Goal: Information Seeking & Learning: Check status

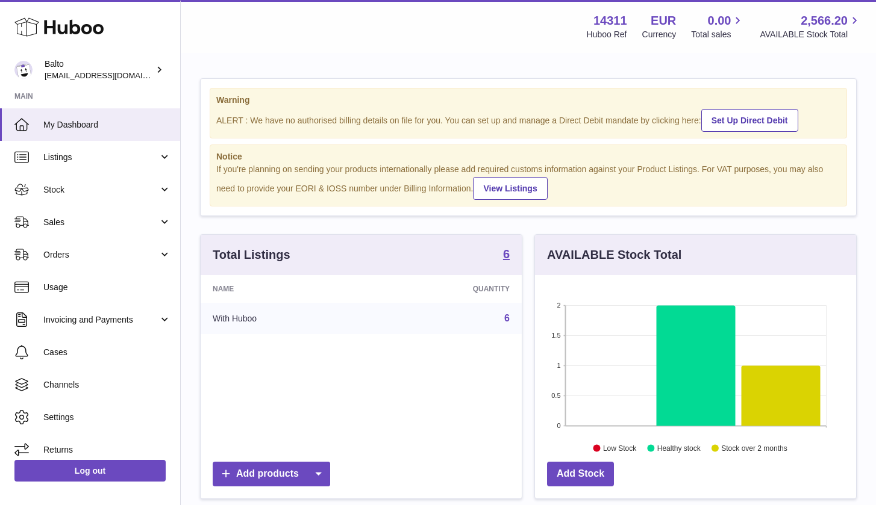
scroll to position [188, 321]
click at [104, 246] on link "Orders" at bounding box center [90, 254] width 180 height 33
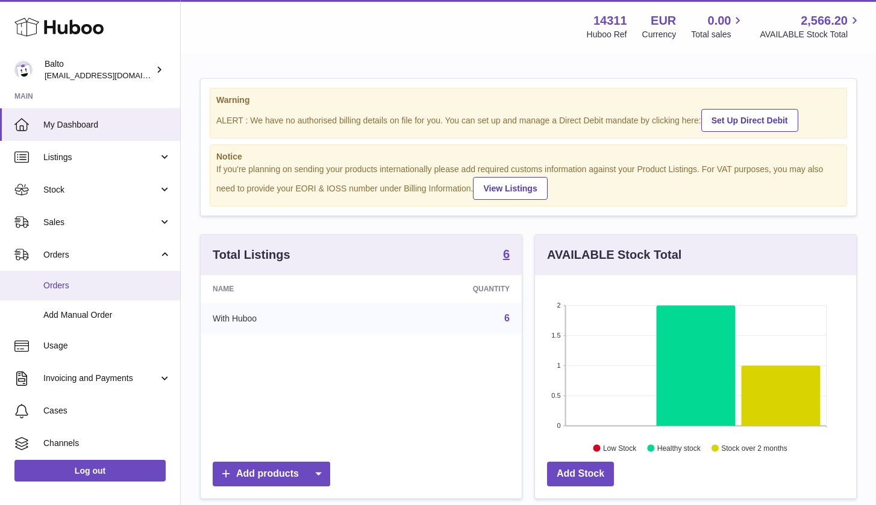
click at [87, 290] on link "Orders" at bounding box center [90, 286] width 180 height 30
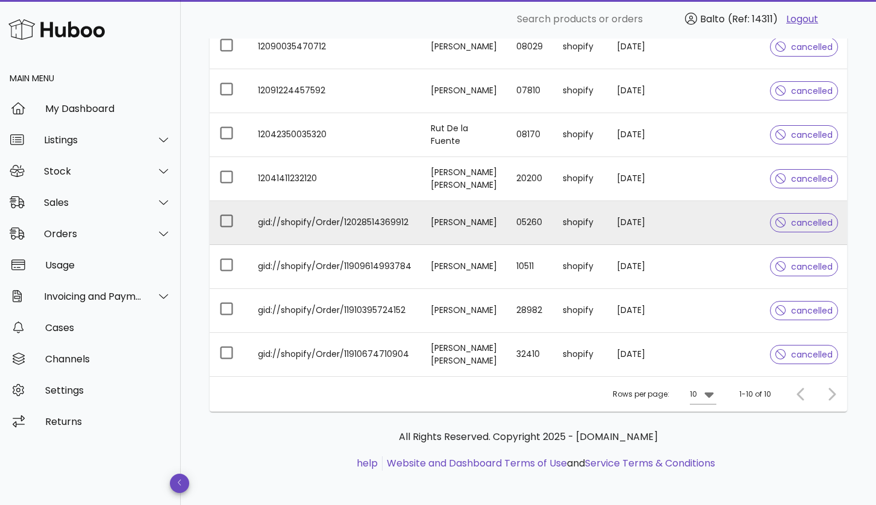
scroll to position [287, 0]
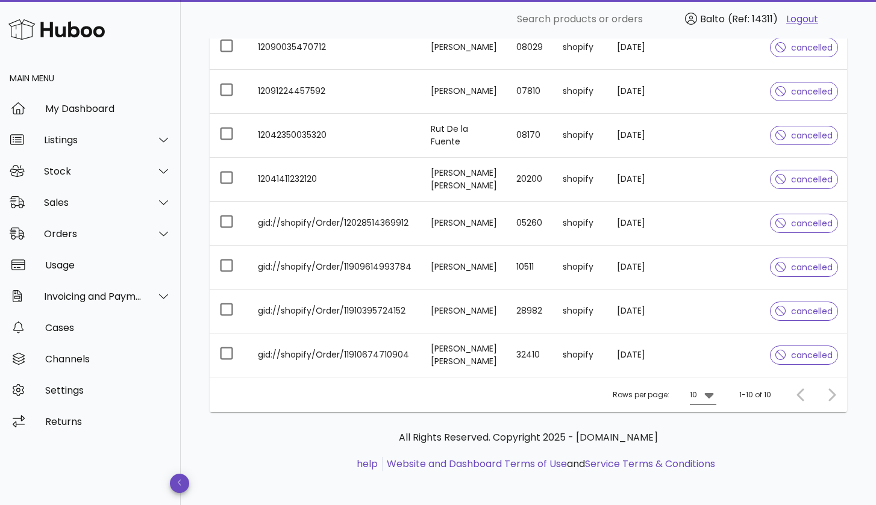
click at [700, 388] on div at bounding box center [707, 395] width 17 height 14
click at [700, 461] on div "50" at bounding box center [706, 457] width 12 height 11
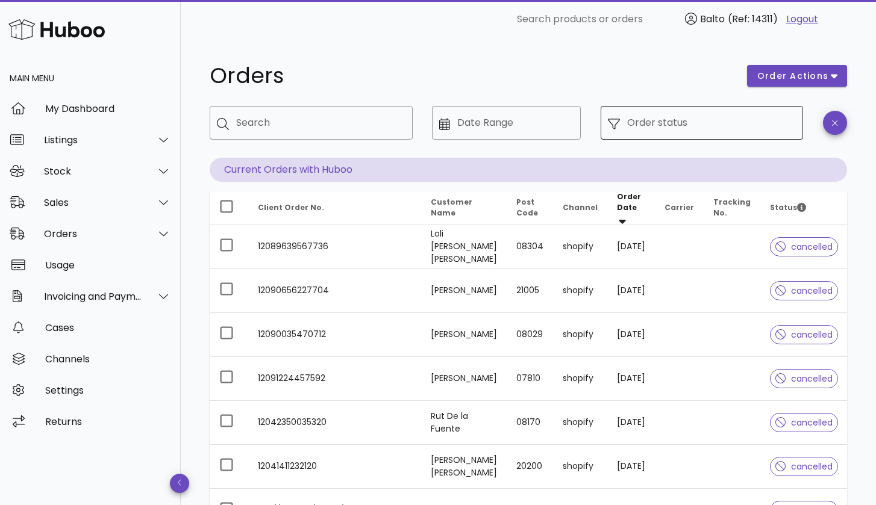
click at [614, 124] on icon at bounding box center [614, 124] width 12 height 12
click at [814, 74] on span "order actions" at bounding box center [792, 76] width 72 height 13
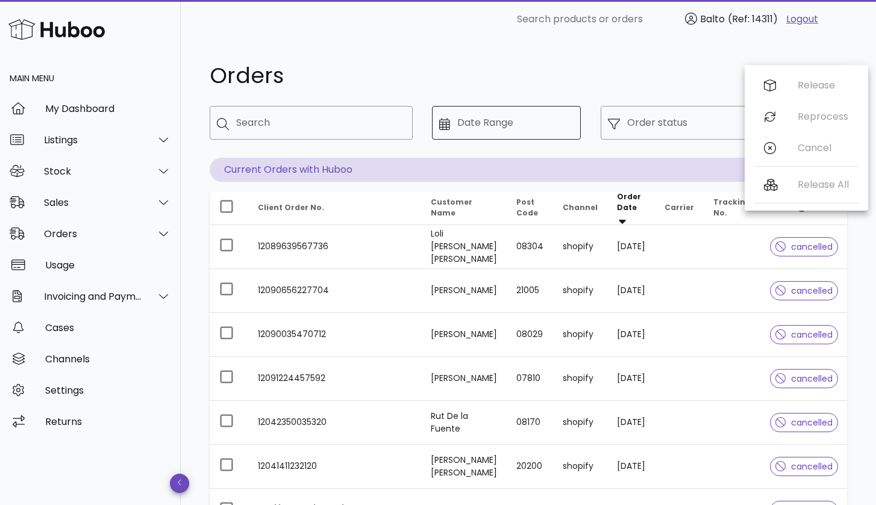
click at [517, 107] on div "Date Range" at bounding box center [515, 123] width 116 height 34
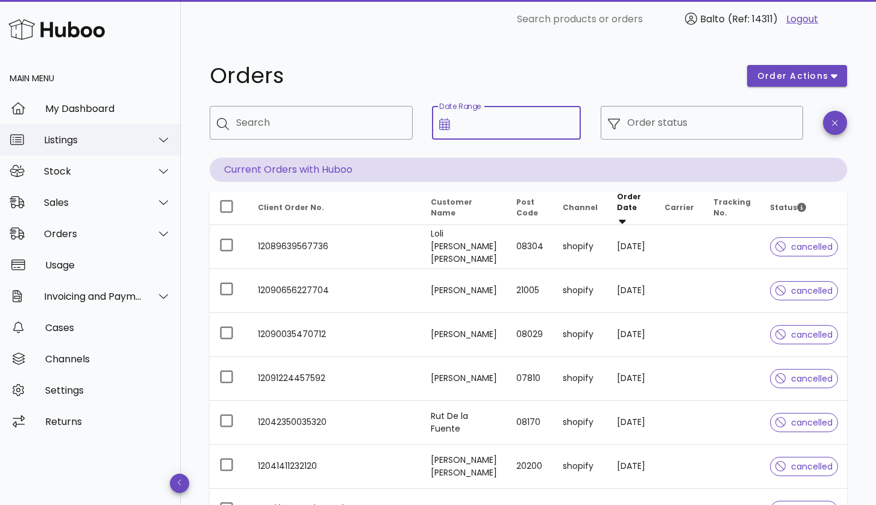
click at [87, 136] on div "Listings" at bounding box center [93, 139] width 98 height 11
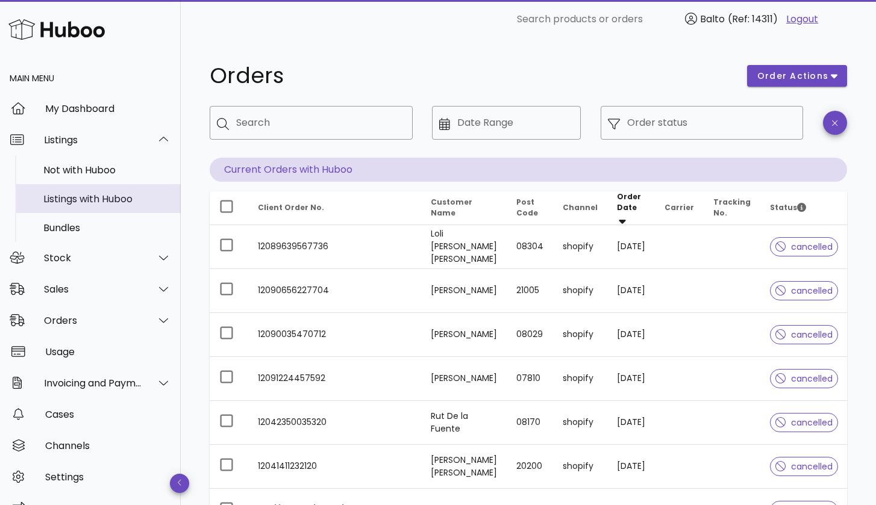
click at [86, 196] on div "Listings with Huboo" at bounding box center [107, 198] width 128 height 11
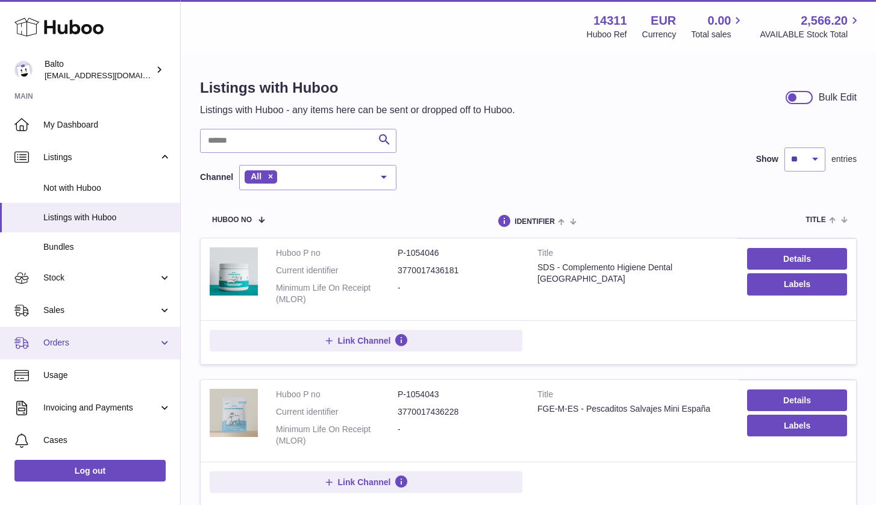
click at [73, 331] on link "Orders" at bounding box center [90, 343] width 180 height 33
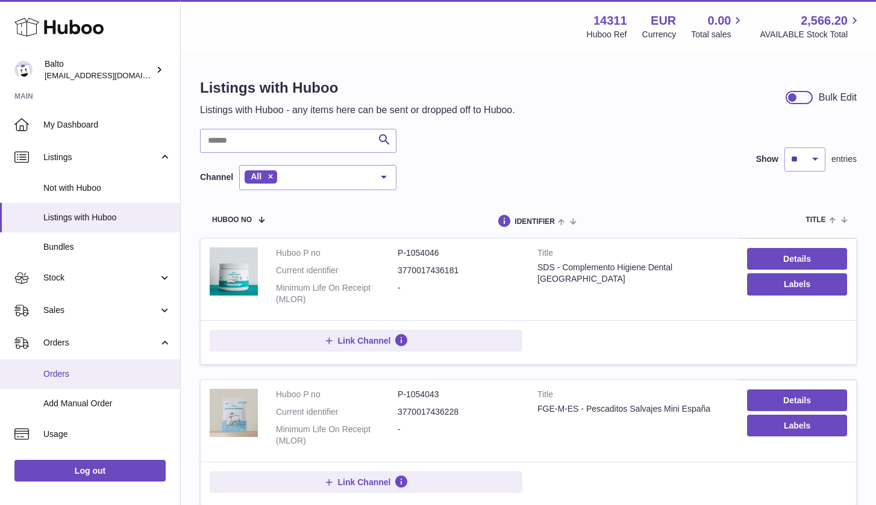
click at [78, 370] on span "Orders" at bounding box center [107, 374] width 128 height 11
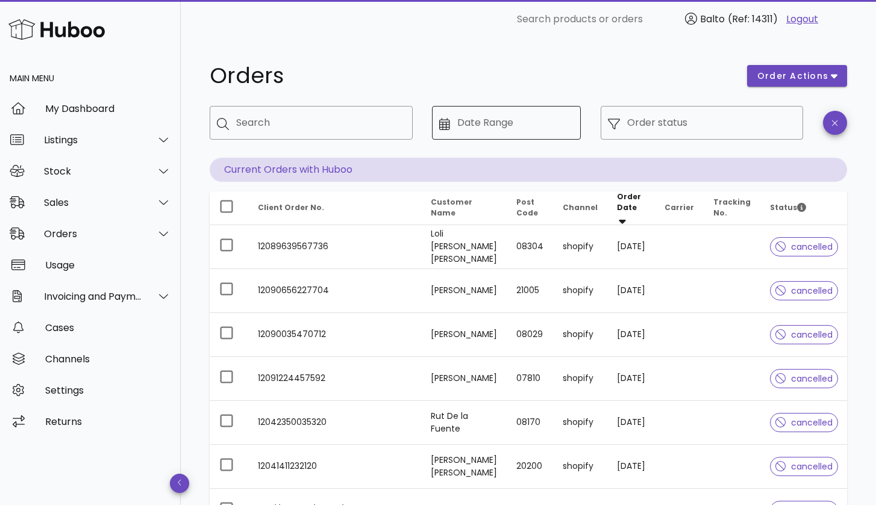
click at [444, 127] on icon at bounding box center [444, 124] width 11 height 12
click at [444, 126] on icon at bounding box center [444, 124] width 11 height 12
click at [481, 123] on input "Date Range" at bounding box center [515, 122] width 116 height 19
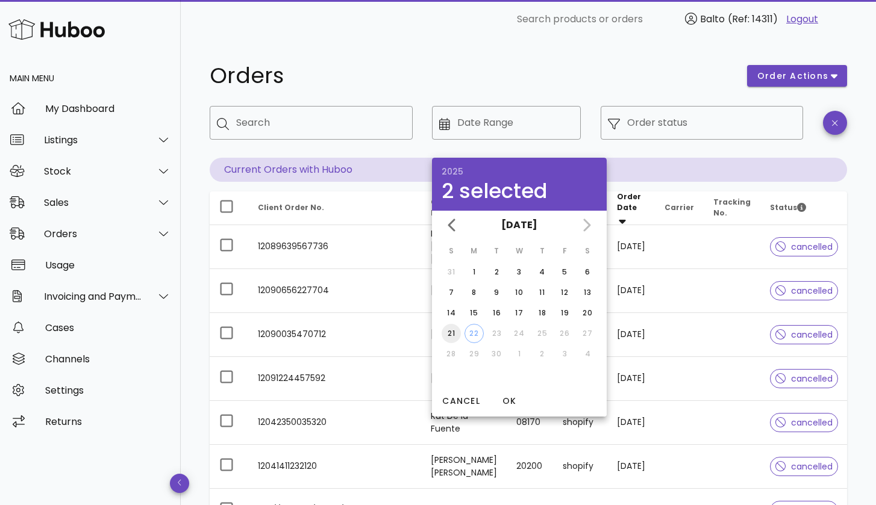
click at [447, 329] on div "21" at bounding box center [450, 333] width 19 height 11
click at [470, 333] on div "22" at bounding box center [474, 333] width 18 height 11
type input "**********"
click at [507, 399] on span "OK" at bounding box center [508, 401] width 29 height 13
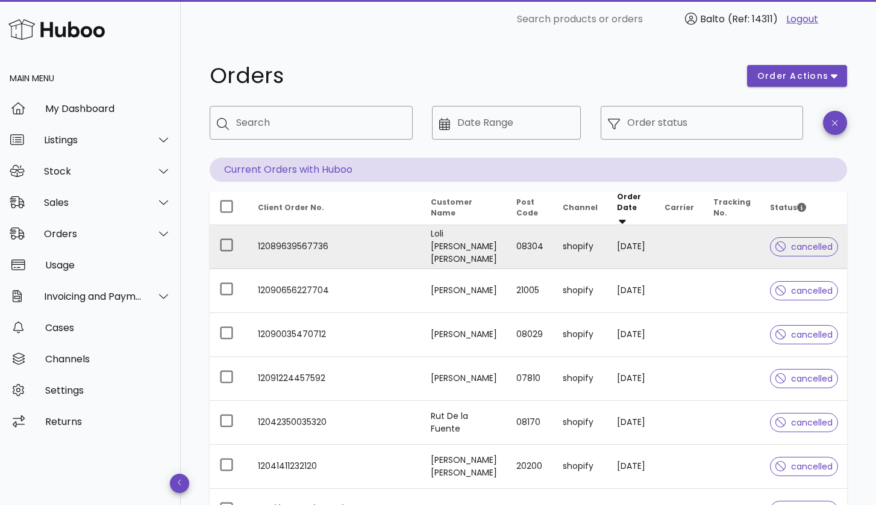
type input "**********"
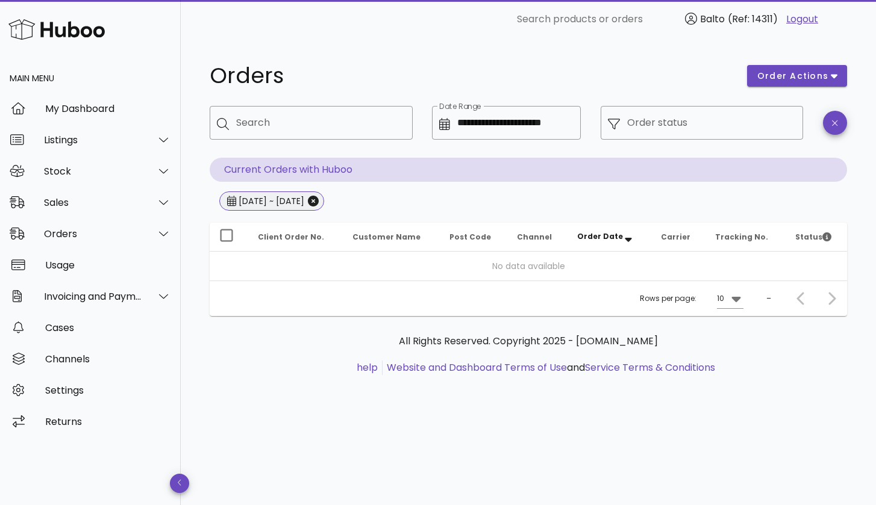
click at [324, 207] on span "[DATE] ~ [DATE]" at bounding box center [271, 200] width 105 height 19
click at [319, 202] on icon "Close" at bounding box center [313, 201] width 11 height 11
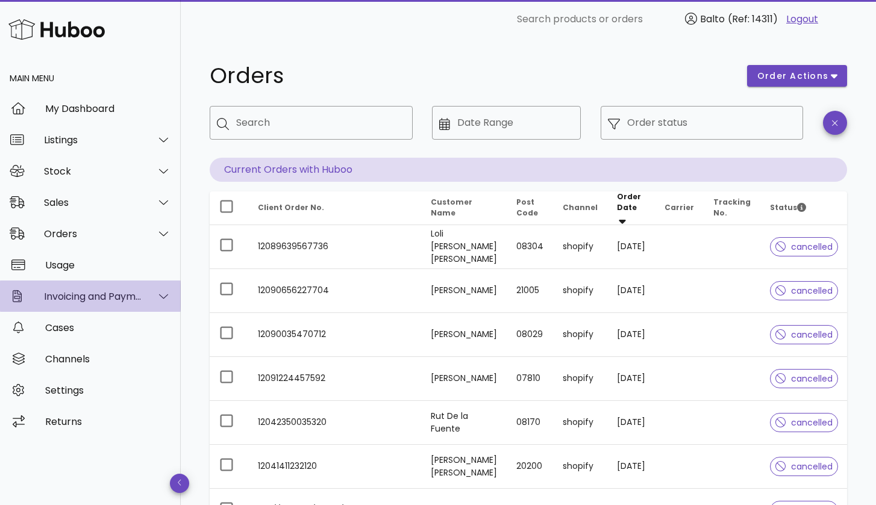
click at [146, 305] on div at bounding box center [156, 296] width 29 height 30
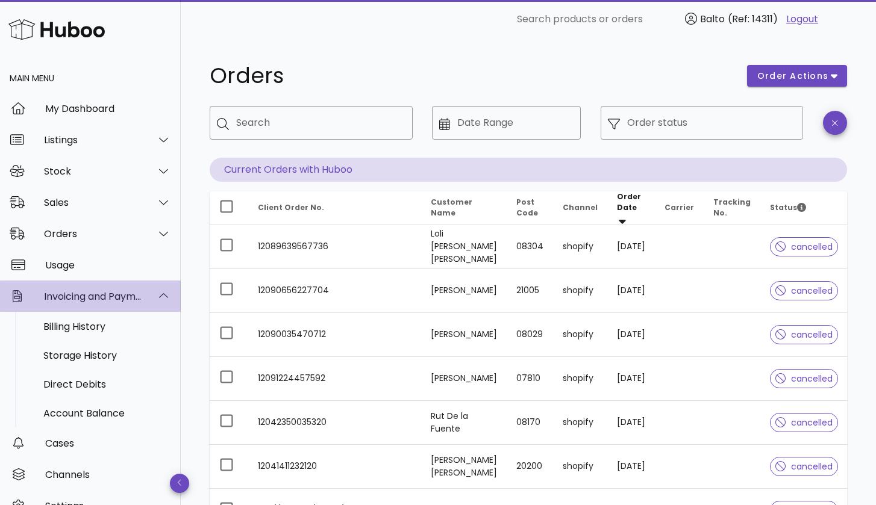
click at [146, 305] on div at bounding box center [156, 296] width 29 height 30
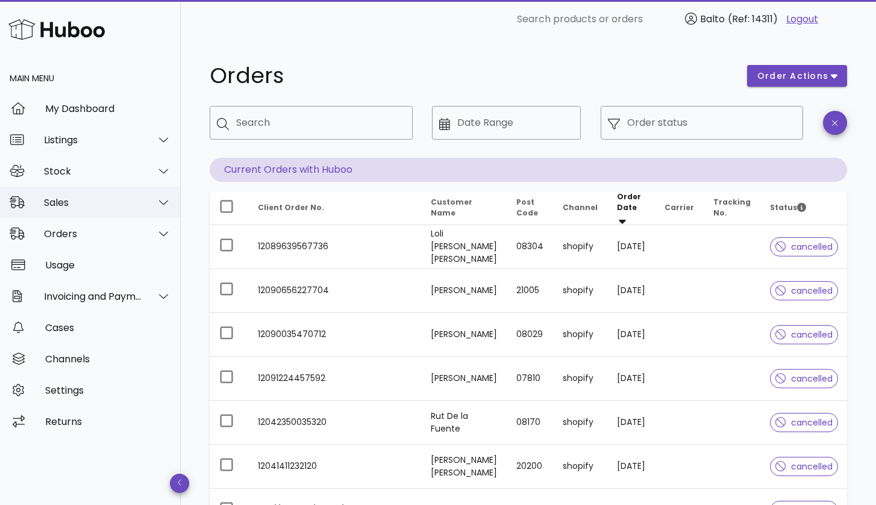
click at [103, 209] on div "Sales" at bounding box center [90, 202] width 181 height 31
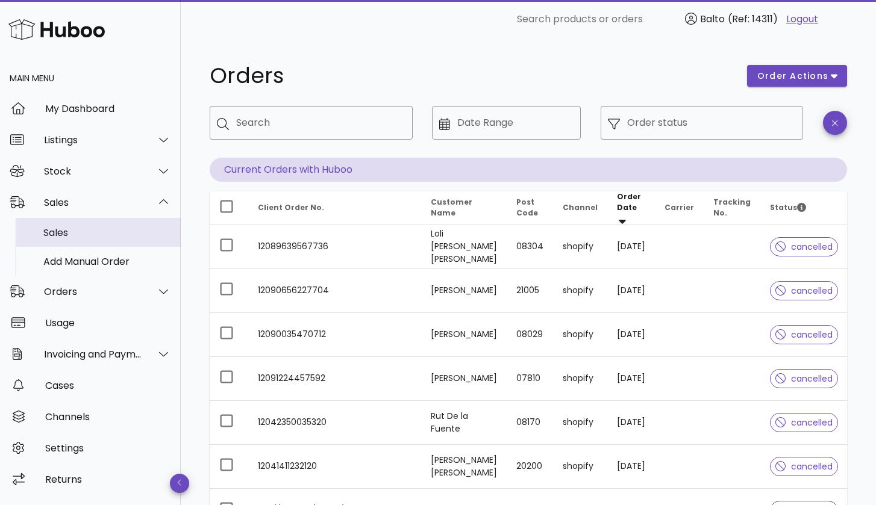
click at [89, 232] on div "Sales" at bounding box center [107, 232] width 128 height 11
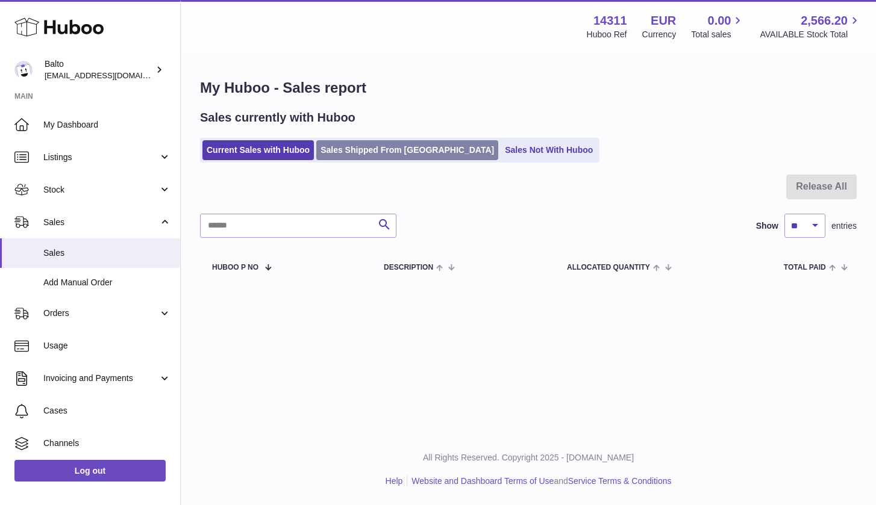
click at [364, 154] on link "Sales Shipped From [GEOGRAPHIC_DATA]" at bounding box center [407, 150] width 182 height 20
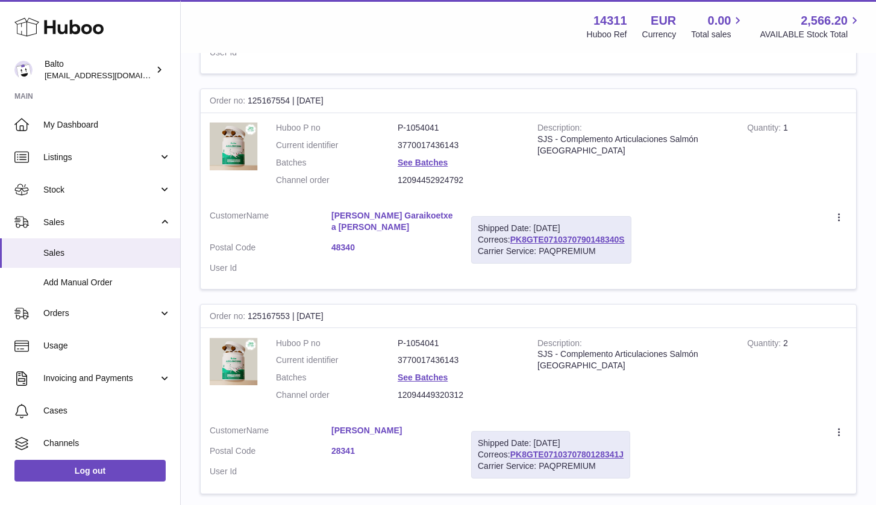
scroll to position [609, 0]
click at [833, 201] on td "Create a ticket Duplicate Order" at bounding box center [748, 245] width 216 height 88
click at [834, 212] on icon at bounding box center [840, 218] width 14 height 12
click at [788, 158] on td "Quantity 1" at bounding box center [797, 157] width 118 height 88
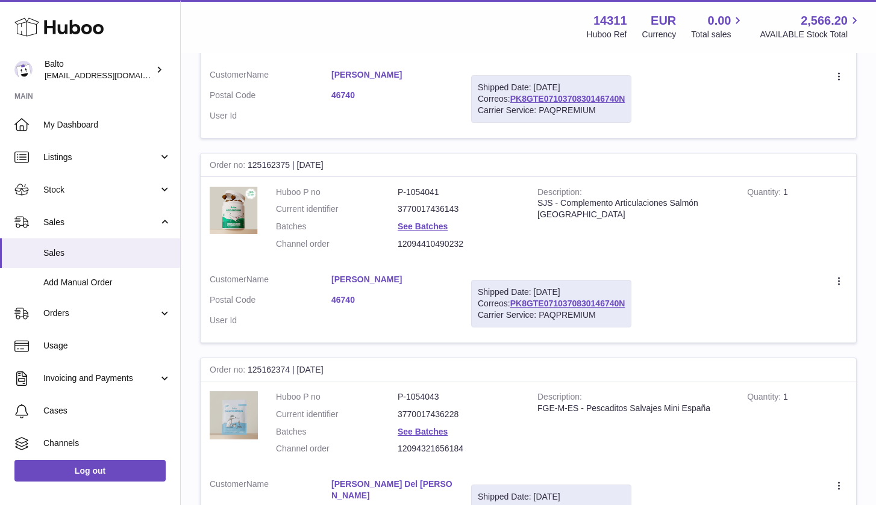
scroll to position [1797, 0]
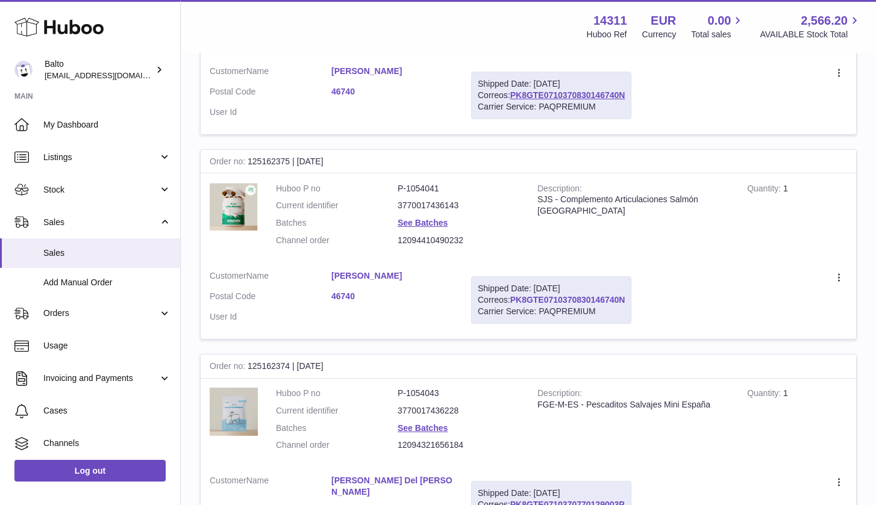
click at [562, 295] on link "PK8GTE0710370830146740N" at bounding box center [567, 300] width 115 height 10
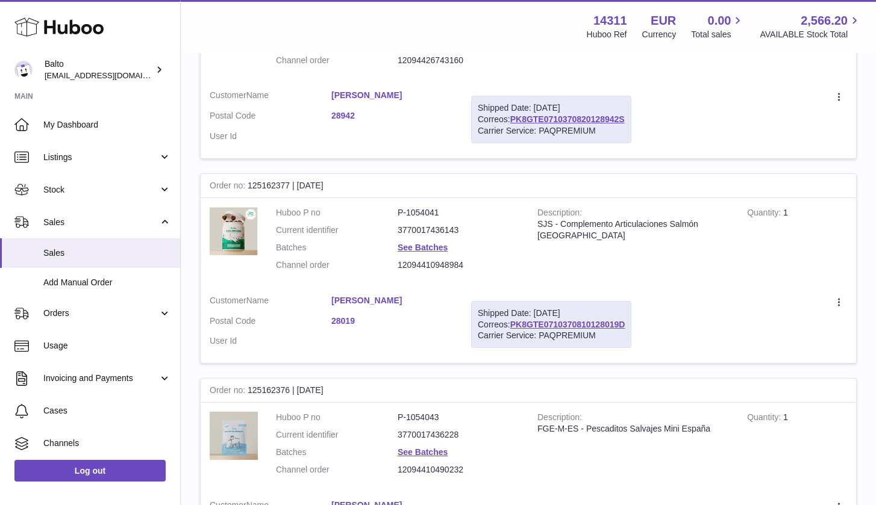
scroll to position [1337, 0]
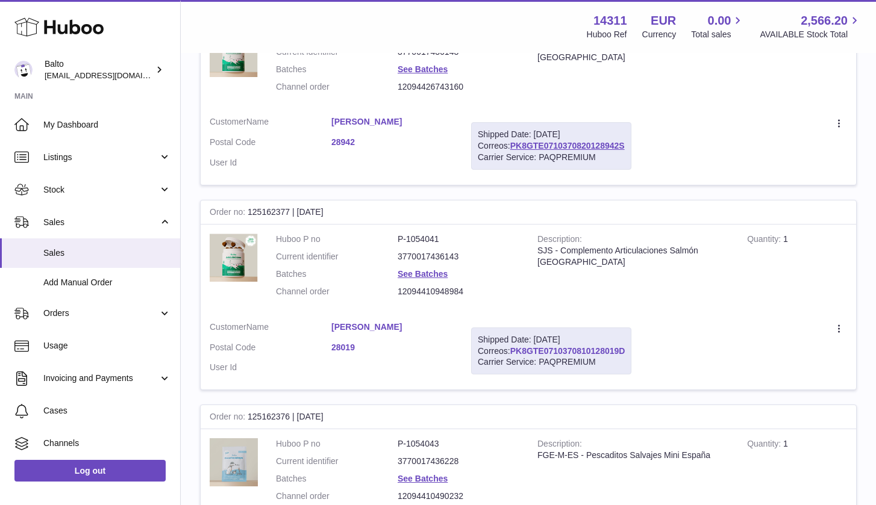
click at [556, 346] on link "PK8GTE0710370810128019D" at bounding box center [567, 351] width 115 height 10
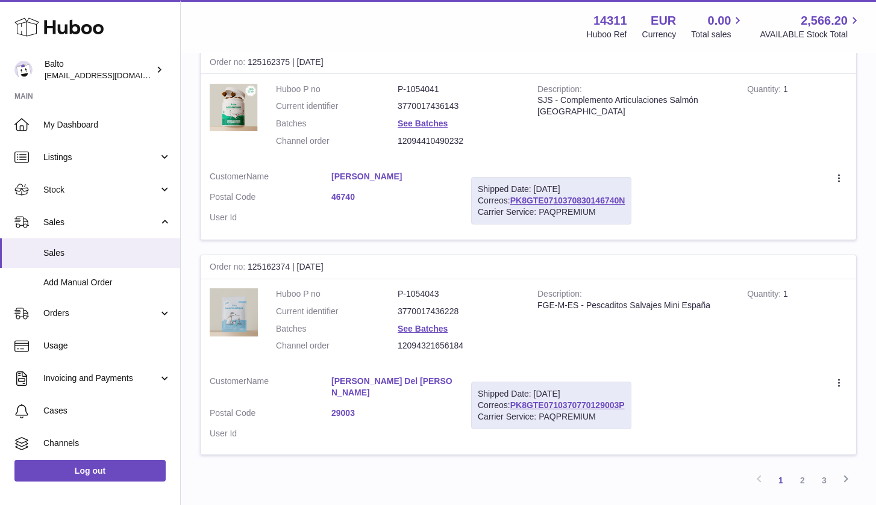
scroll to position [1896, 0]
click at [589, 401] on link "PK8GTE0710370770129003P" at bounding box center [567, 406] width 114 height 10
click at [817, 470] on link "3" at bounding box center [824, 481] width 22 height 22
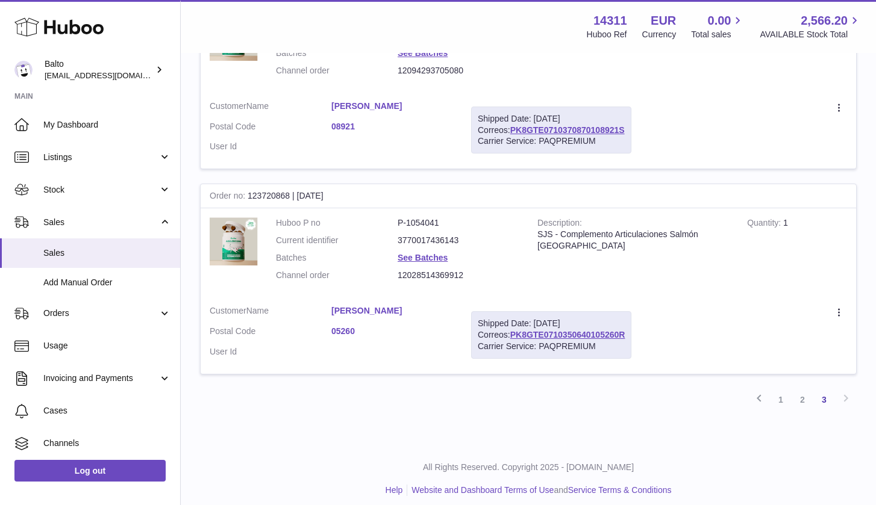
scroll to position [287, 0]
click at [574, 331] on link "PK8GTE0710350640105260R" at bounding box center [567, 336] width 115 height 10
